Goal: Find contact information: Find contact information

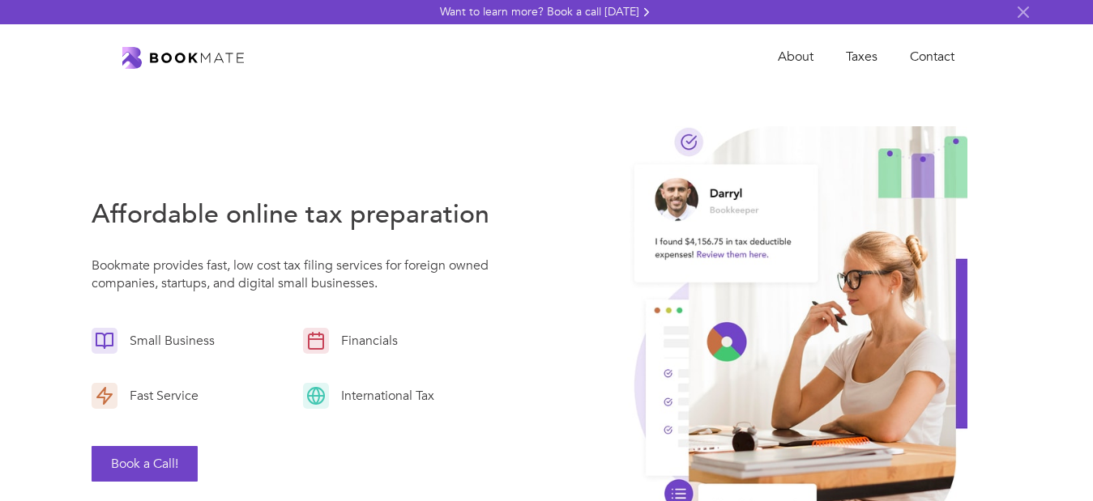
click at [199, 53] on img "home" at bounding box center [182, 58] width 121 height 22
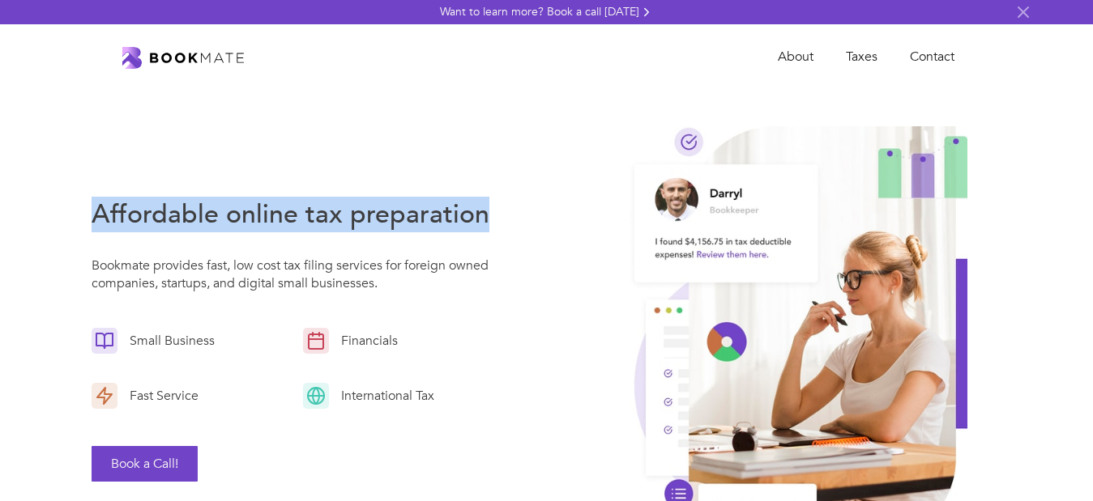
drag, startPoint x: 117, startPoint y: 210, endPoint x: 508, endPoint y: 221, distance: 390.5
click at [508, 221] on div "Affordable online tax preparation Bookmate provides fast, low cost tax filing s…" at bounding box center [547, 347] width 972 height 458
copy h3 "Affordable online tax preparation"
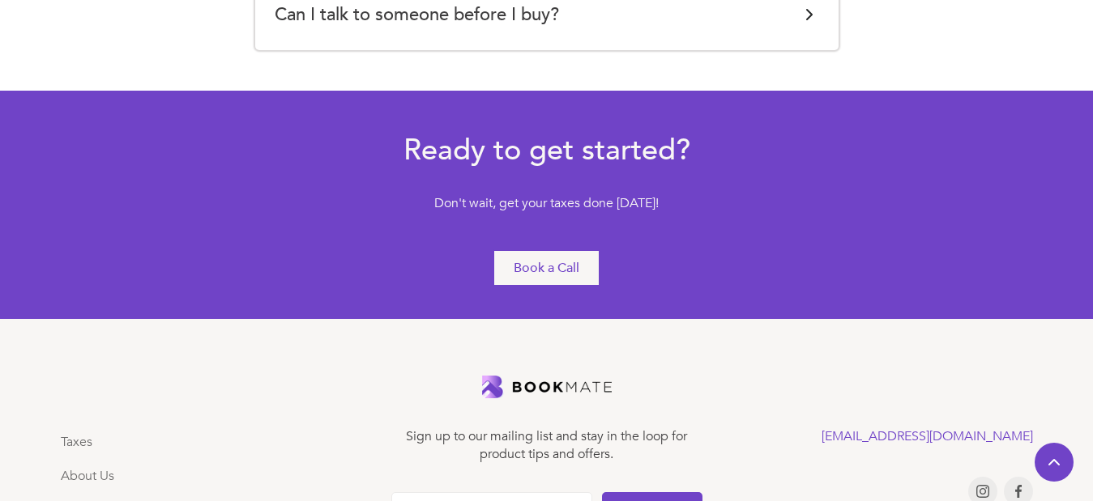
scroll to position [3754, 0]
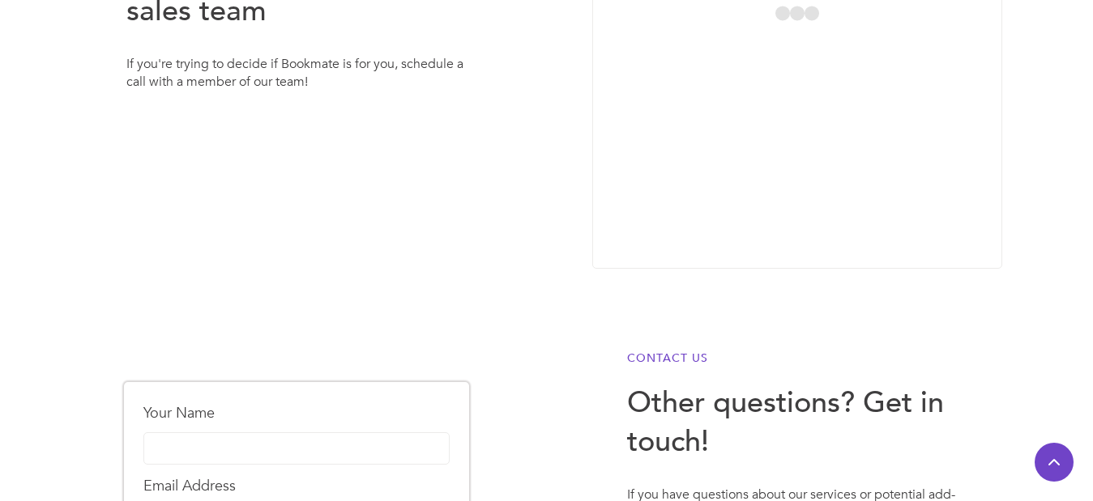
scroll to position [567, 0]
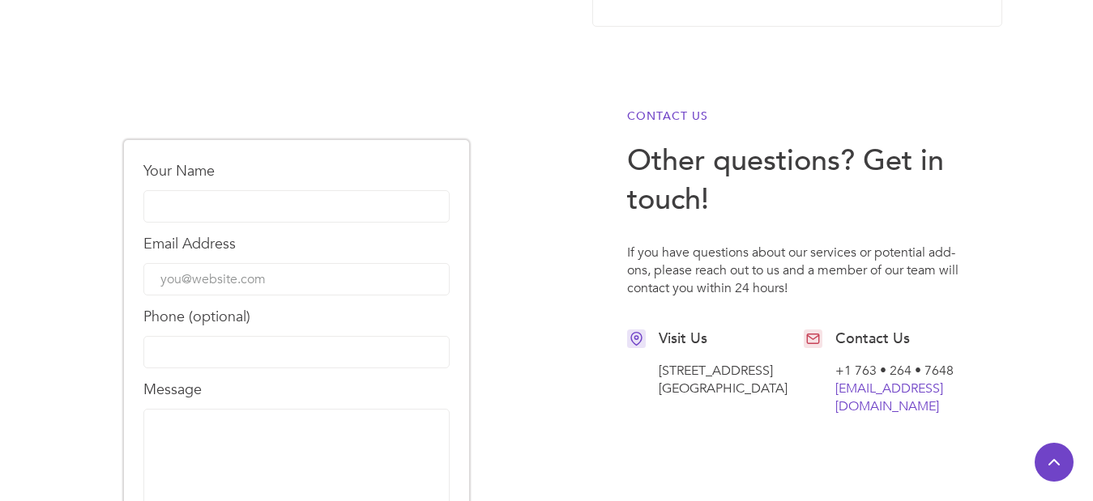
drag, startPoint x: 656, startPoint y: 368, endPoint x: 697, endPoint y: 415, distance: 62.6
click at [697, 415] on div "Visit Us [STREET_ADDRESS] Contact Us +1 763 • 264 • 7648  [EMAIL_ADDRESS][DOMAI…" at bounding box center [797, 373] width 340 height 86
copy div "[STREET_ADDRESS]"
